Goal: Information Seeking & Learning: Stay updated

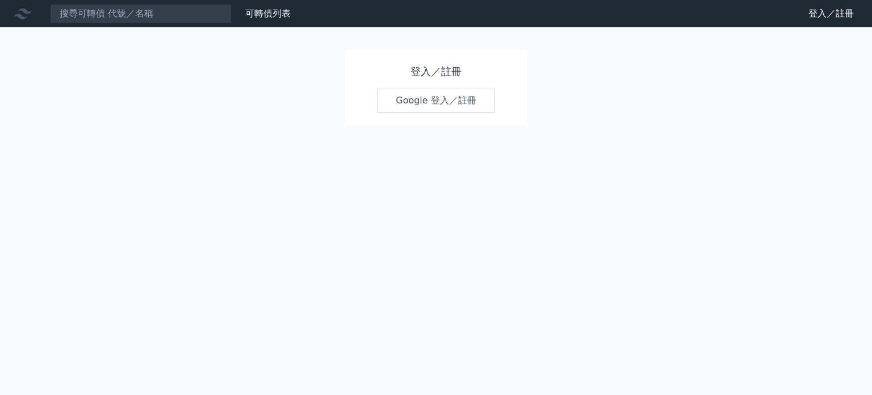
click at [418, 97] on link "Google 登入／註冊" at bounding box center [436, 101] width 118 height 24
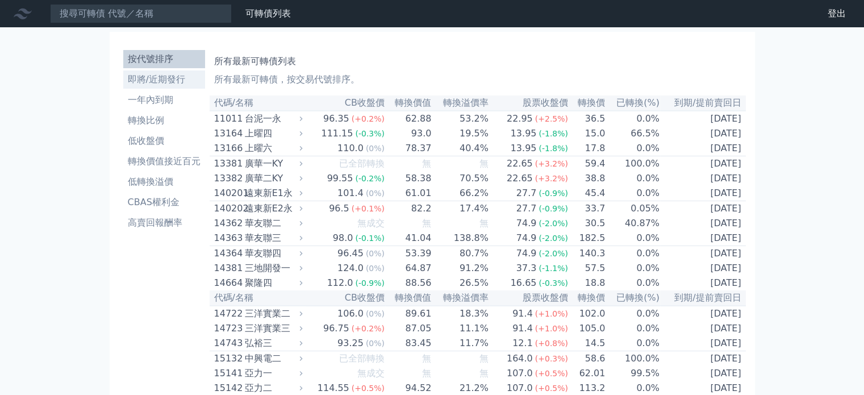
click at [152, 81] on li "即將/近期發行" at bounding box center [164, 80] width 82 height 14
